Goal: Task Accomplishment & Management: Manage account settings

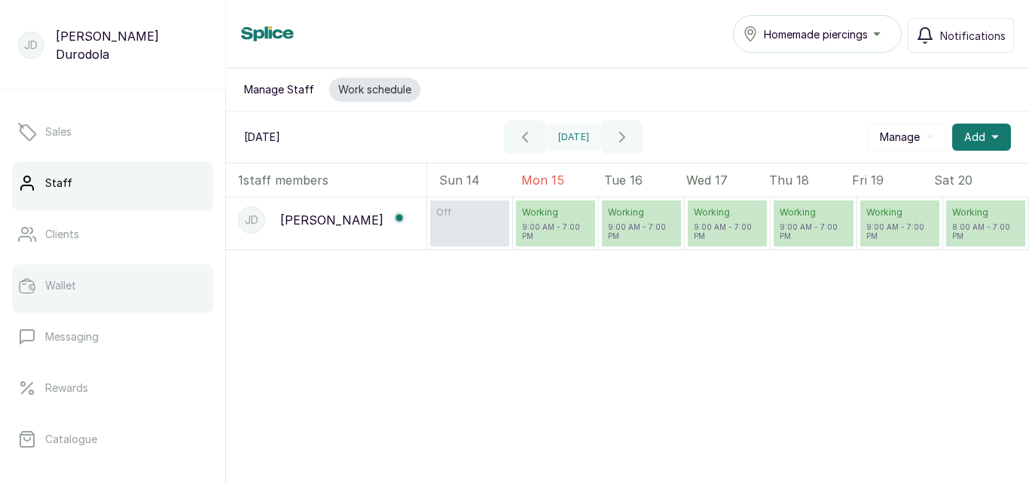
scroll to position [226, 0]
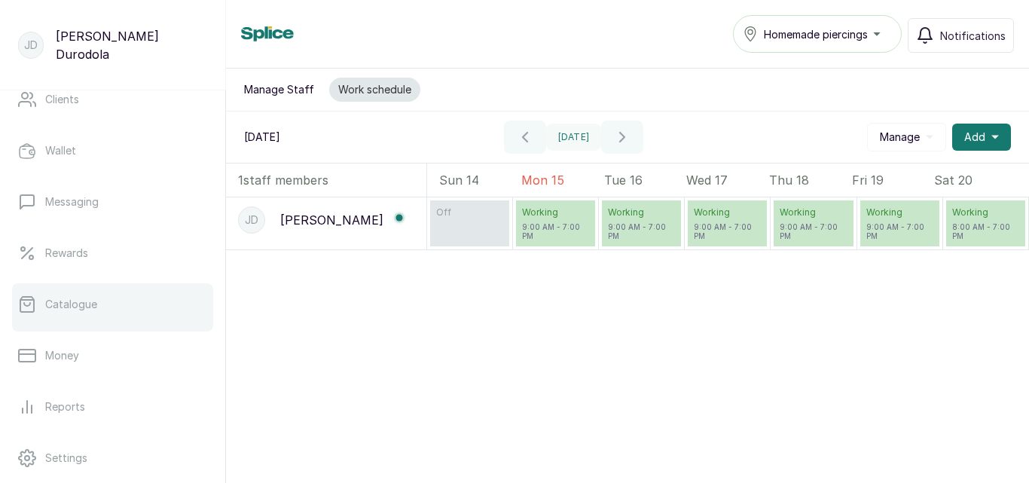
click at [99, 311] on link "Catalogue" at bounding box center [112, 304] width 201 height 42
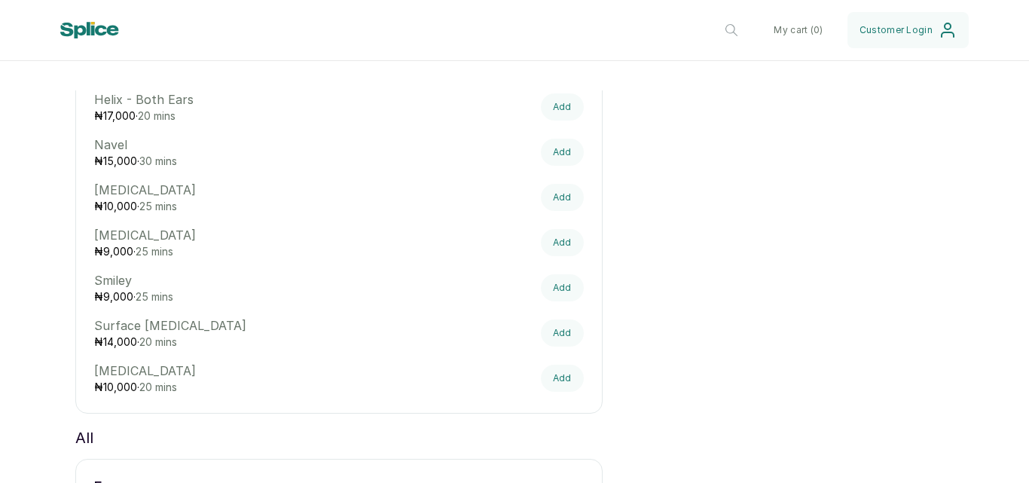
scroll to position [753, 0]
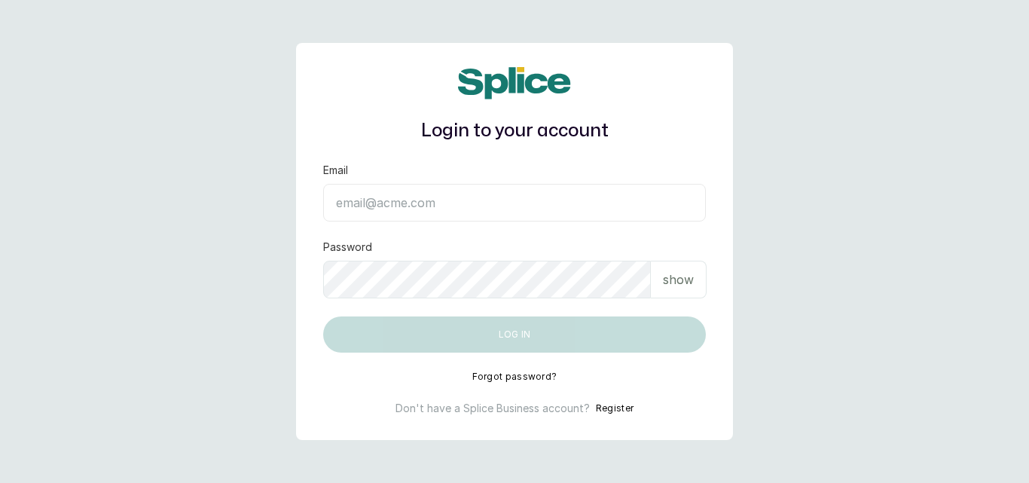
type input "[EMAIL_ADDRESS][DOMAIN_NAME]"
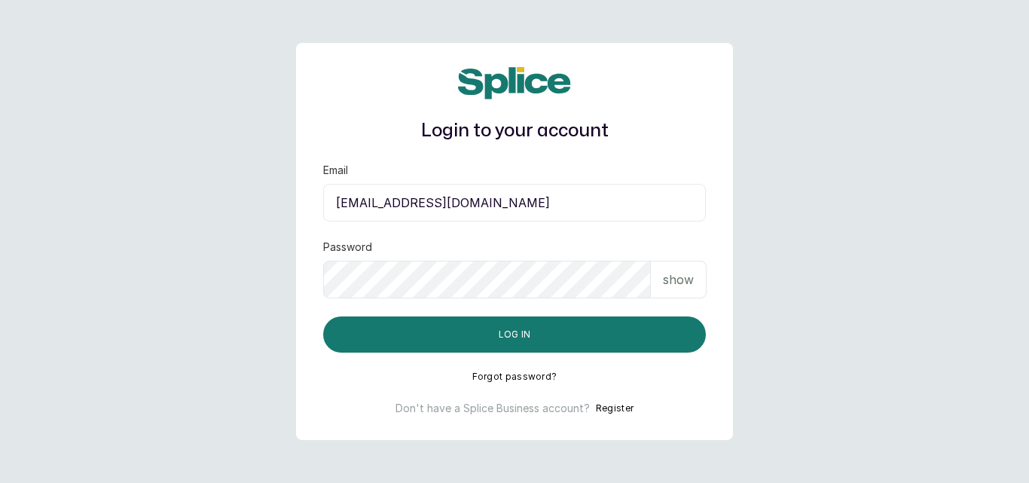
click at [683, 276] on p "show" at bounding box center [678, 279] width 31 height 18
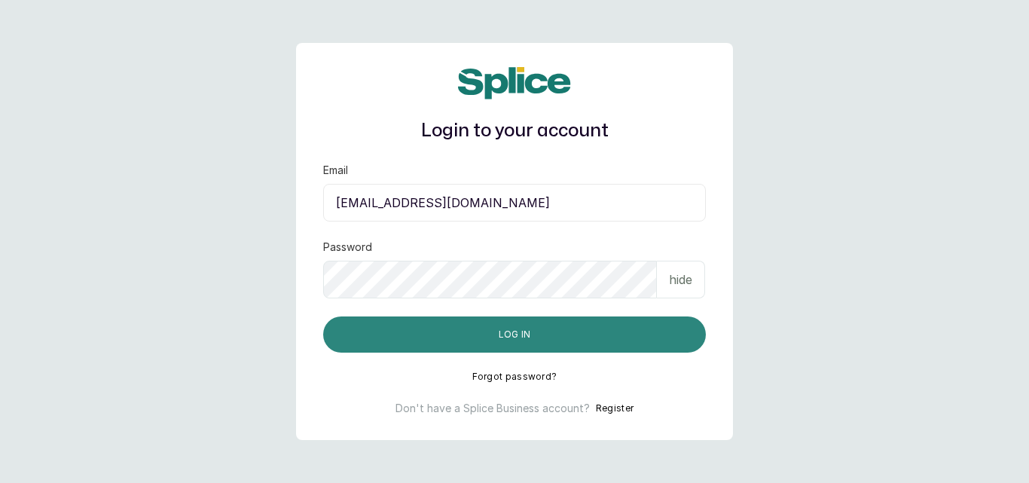
click at [625, 333] on button "Log in" at bounding box center [514, 334] width 383 height 36
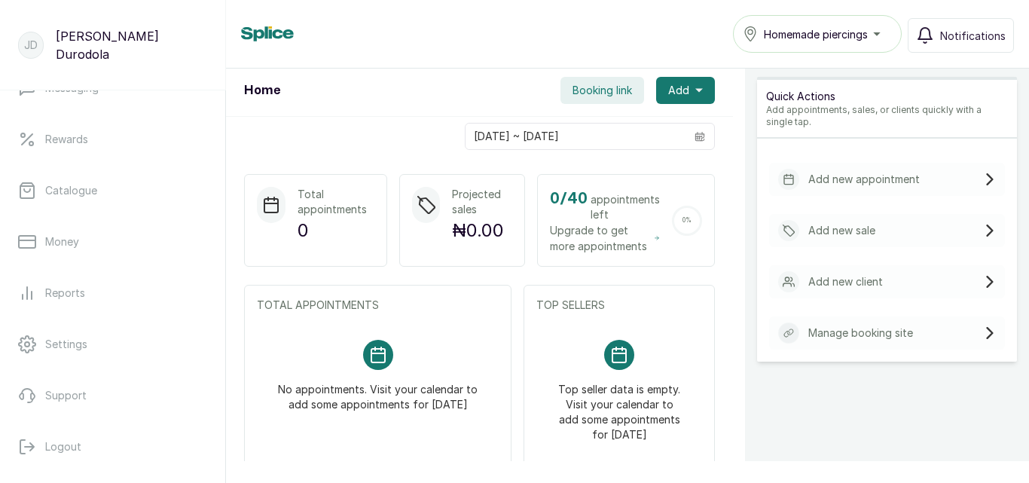
scroll to position [229, 0]
